Goal: Check status: Check status

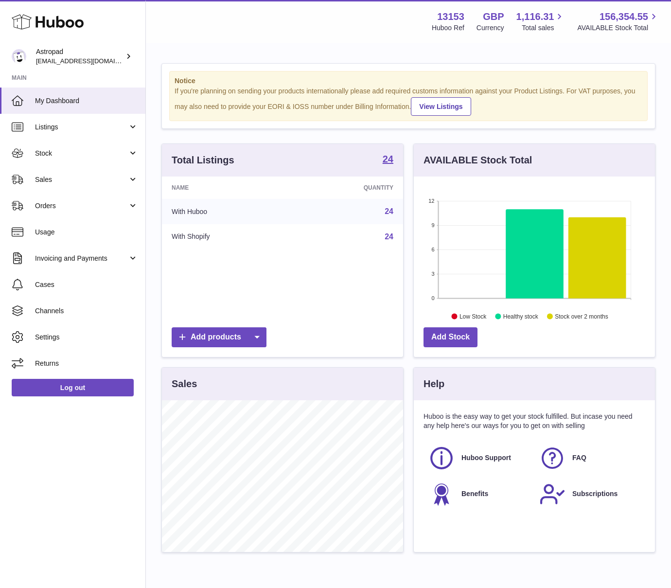
scroll to position [152, 241]
click at [55, 181] on span "Sales" at bounding box center [81, 179] width 93 height 9
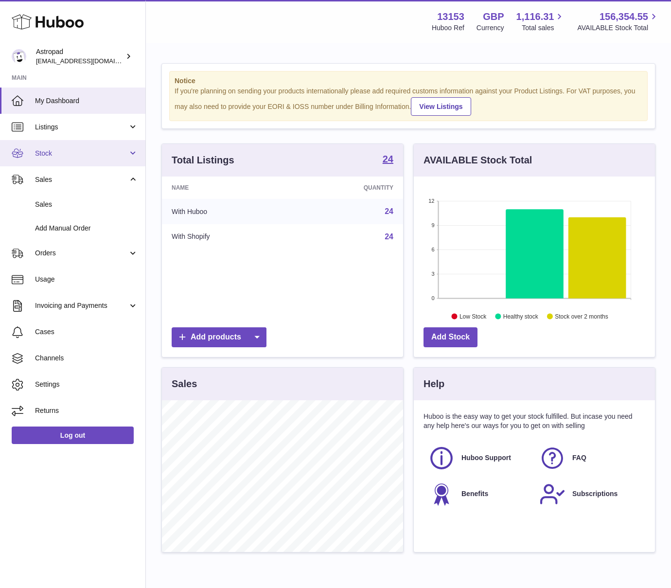
click at [42, 154] on span "Stock" at bounding box center [81, 153] width 93 height 9
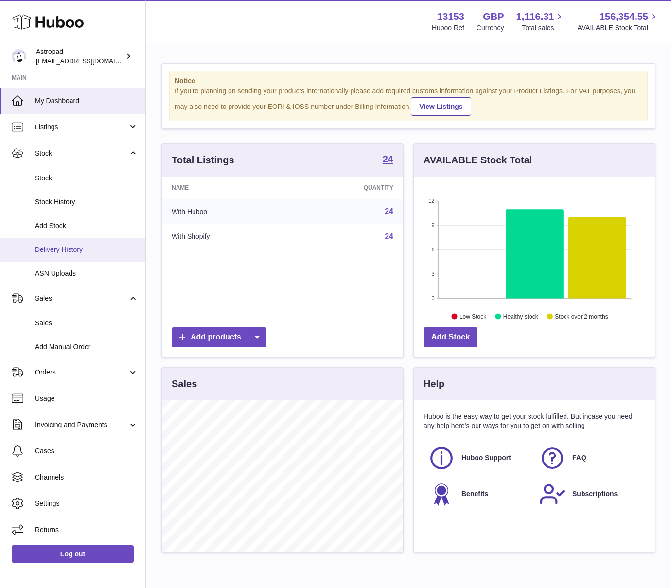
click at [56, 251] on span "Delivery History" at bounding box center [86, 249] width 103 height 9
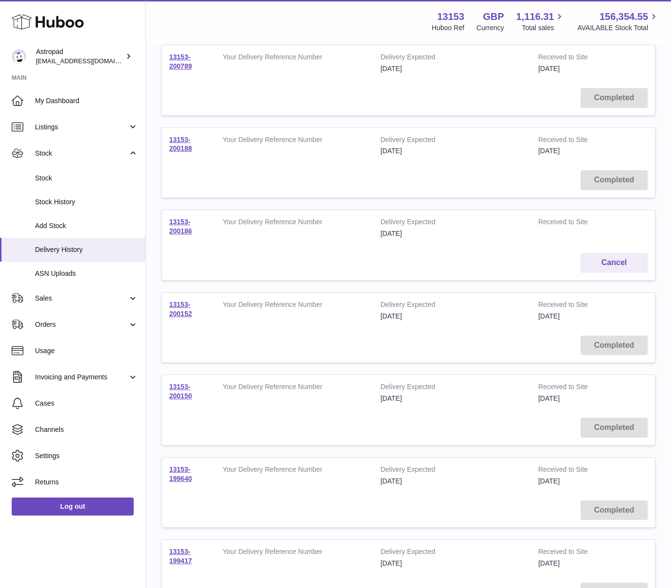
scroll to position [111, 0]
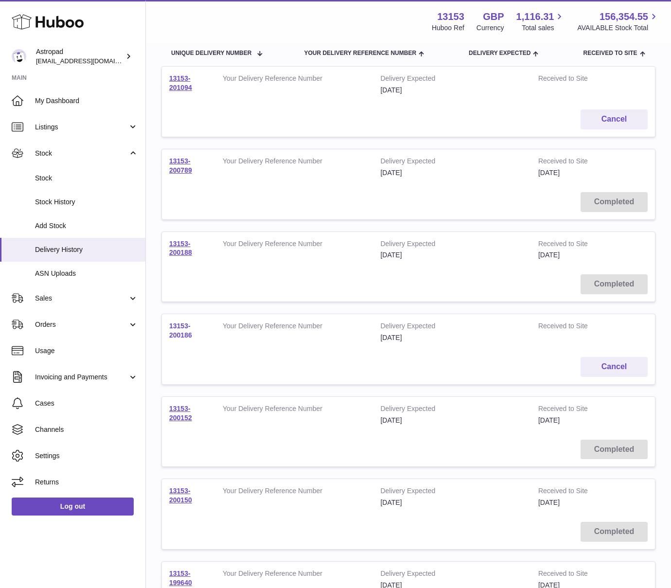
click at [188, 334] on link "13153-200186" at bounding box center [180, 330] width 23 height 17
click at [177, 169] on link "13153-200789" at bounding box center [180, 165] width 23 height 17
click at [175, 335] on link "13153-200186" at bounding box center [180, 330] width 23 height 17
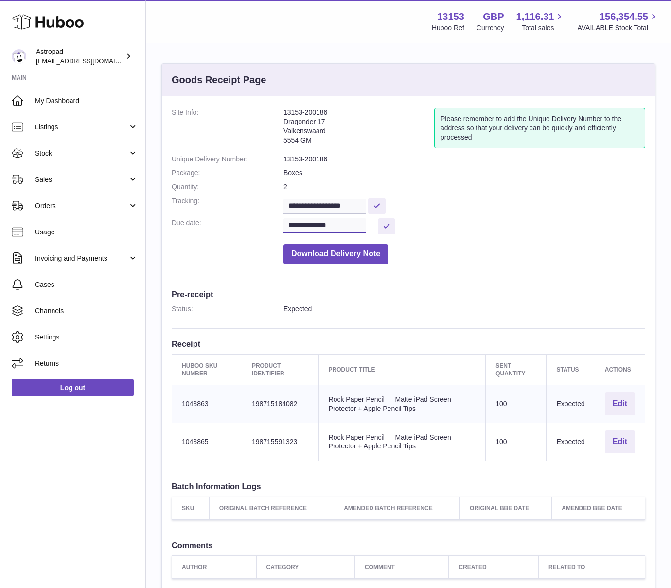
click at [348, 225] on input "**********" at bounding box center [325, 225] width 83 height 15
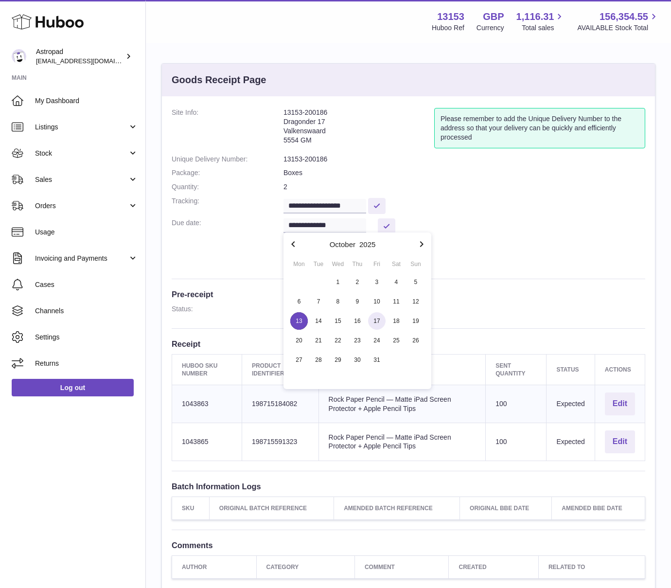
click at [370, 319] on span "17" at bounding box center [377, 321] width 18 height 18
type input "**********"
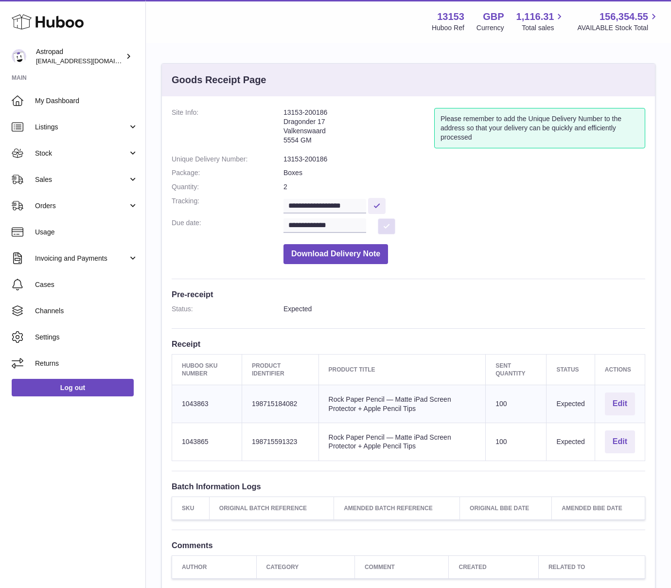
click at [383, 222] on button at bounding box center [387, 226] width 18 height 16
